Goal: Transaction & Acquisition: Purchase product/service

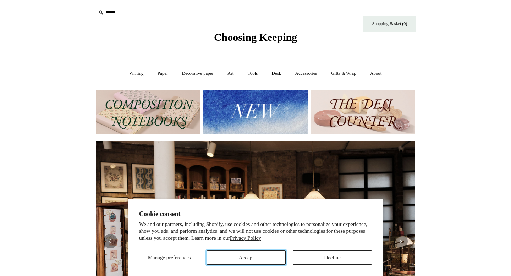
click at [237, 259] on button "Accept" at bounding box center [246, 258] width 79 height 14
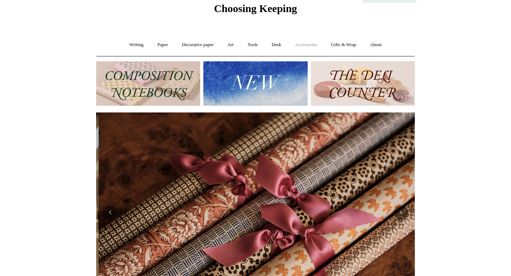
scroll to position [0, 637]
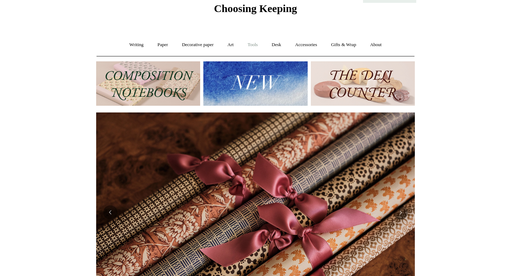
click at [256, 45] on link "Tools +" at bounding box center [252, 44] width 23 height 19
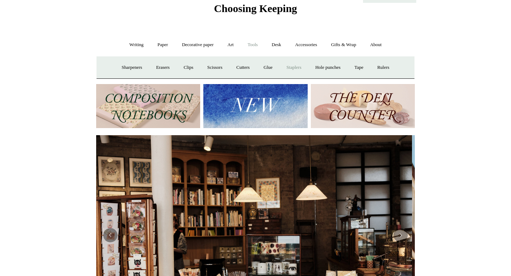
scroll to position [0, 0]
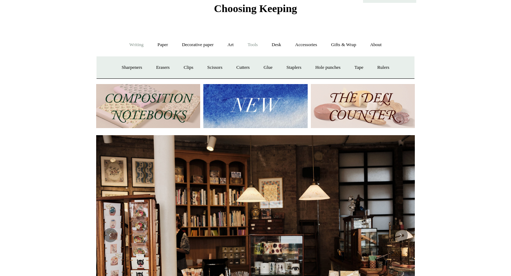
click at [128, 45] on link "Writing +" at bounding box center [136, 44] width 27 height 19
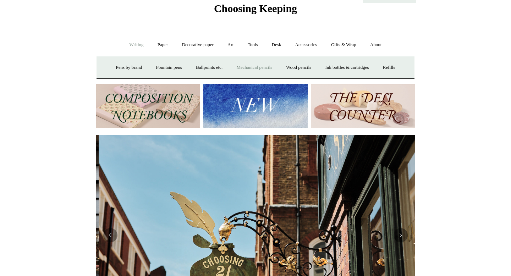
scroll to position [0, 319]
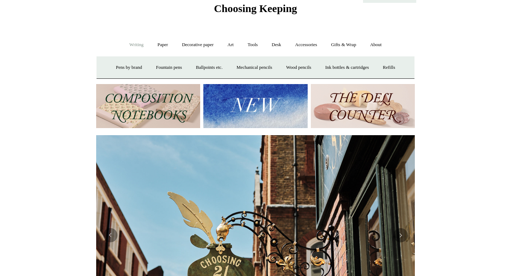
click at [158, 94] on img at bounding box center [148, 106] width 104 height 44
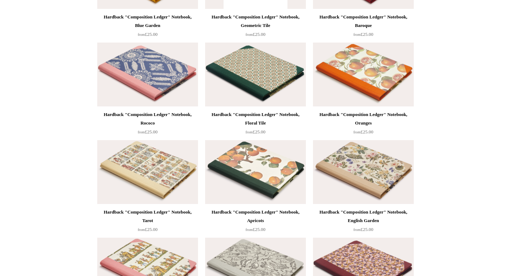
scroll to position [247, 0]
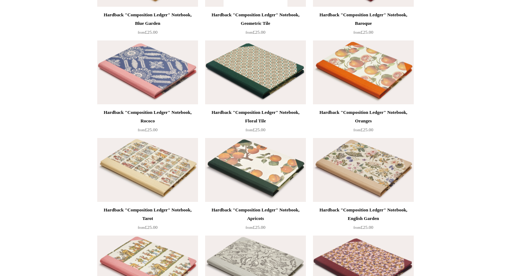
click at [157, 159] on img at bounding box center [147, 170] width 101 height 64
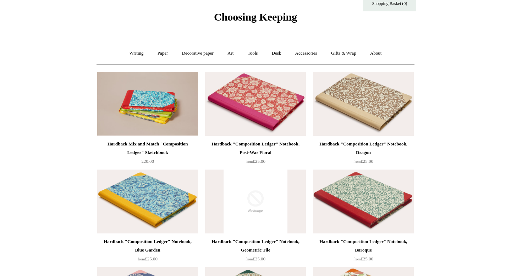
scroll to position [0, 0]
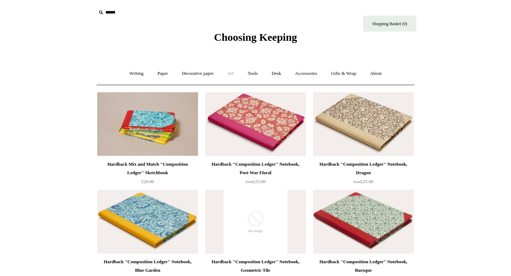
click at [233, 75] on link "Art +" at bounding box center [230, 73] width 19 height 19
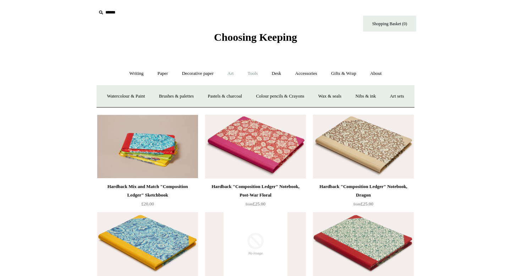
click at [259, 72] on link "Tools +" at bounding box center [252, 73] width 23 height 19
click at [277, 72] on link "Desk +" at bounding box center [276, 73] width 22 height 19
click at [252, 94] on link "Folders" at bounding box center [248, 96] width 27 height 19
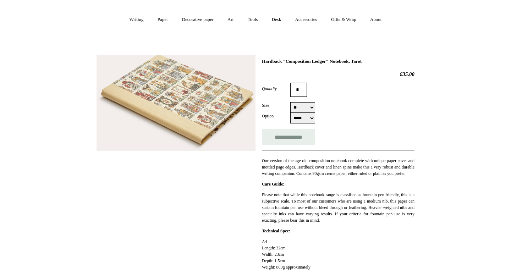
scroll to position [55, 0]
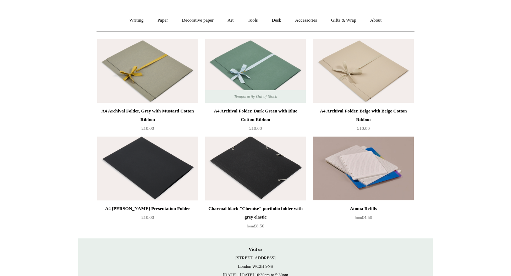
scroll to position [126, 0]
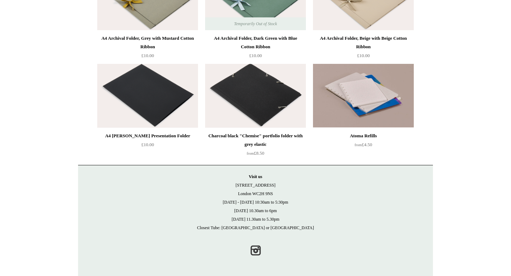
click at [374, 80] on img at bounding box center [363, 96] width 101 height 64
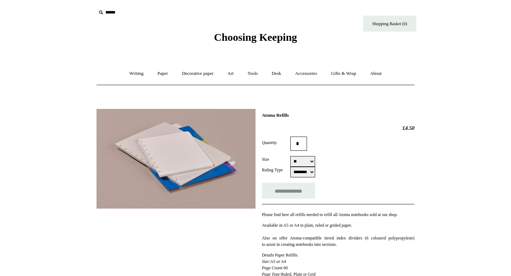
select select "********"
